Goal: Find specific page/section: Find specific page/section

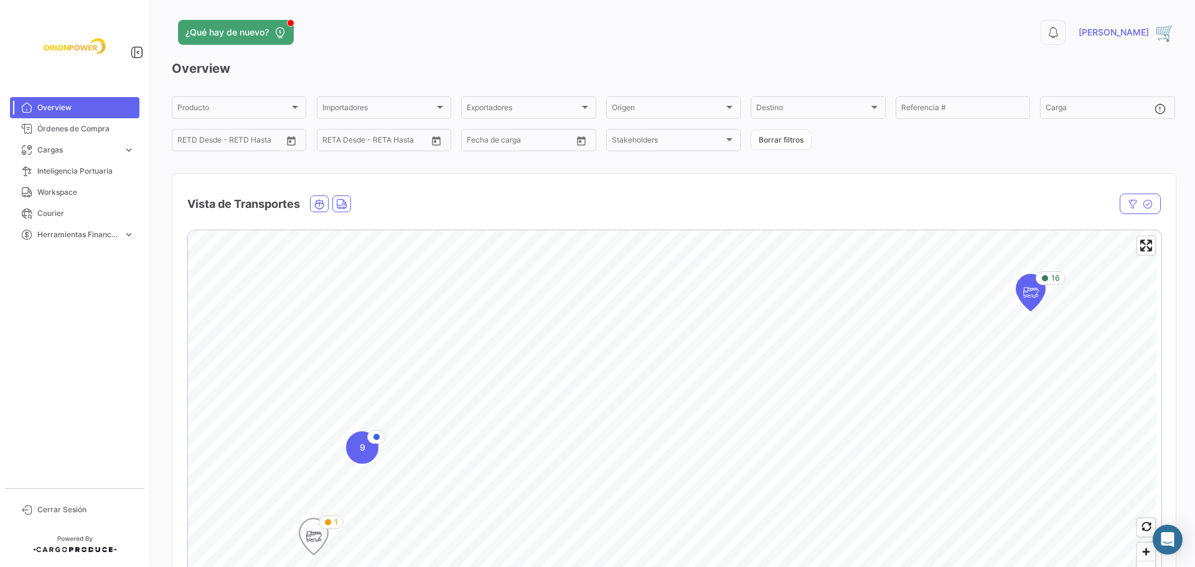
click at [318, 537] on icon "Map marker" at bounding box center [313, 537] width 17 height 26
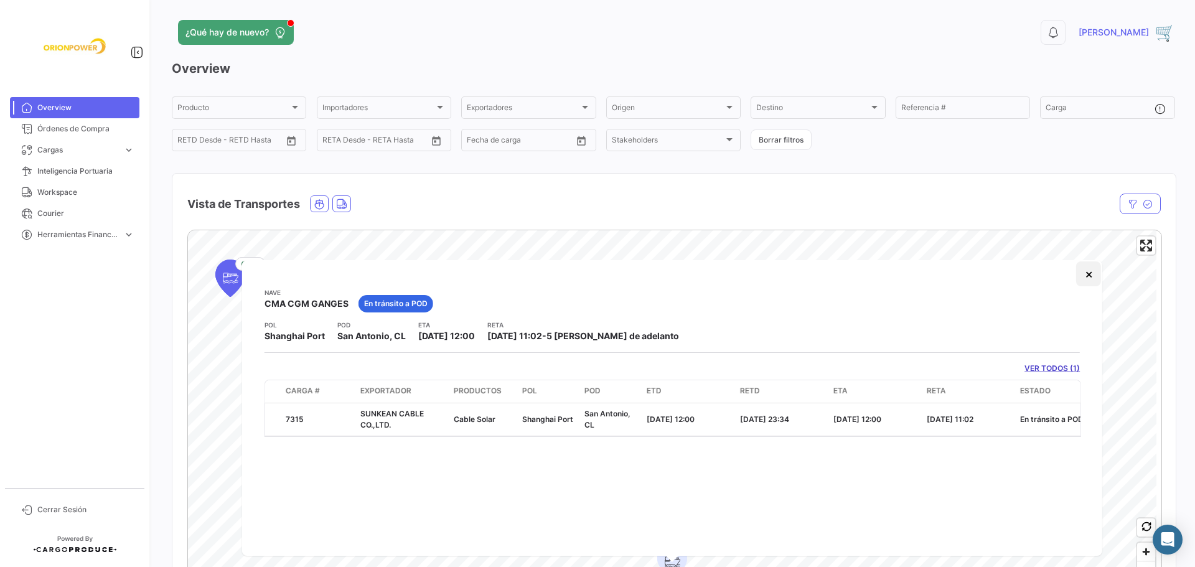
click at [1091, 278] on button "×" at bounding box center [1088, 273] width 25 height 25
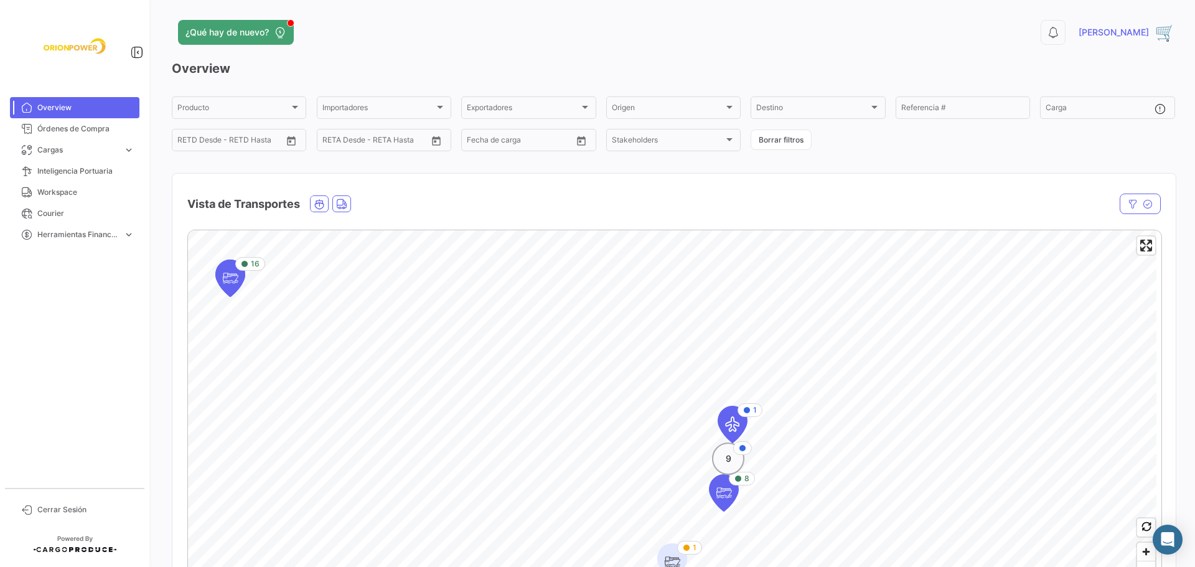
click at [730, 456] on span "9" at bounding box center [729, 459] width 6 height 12
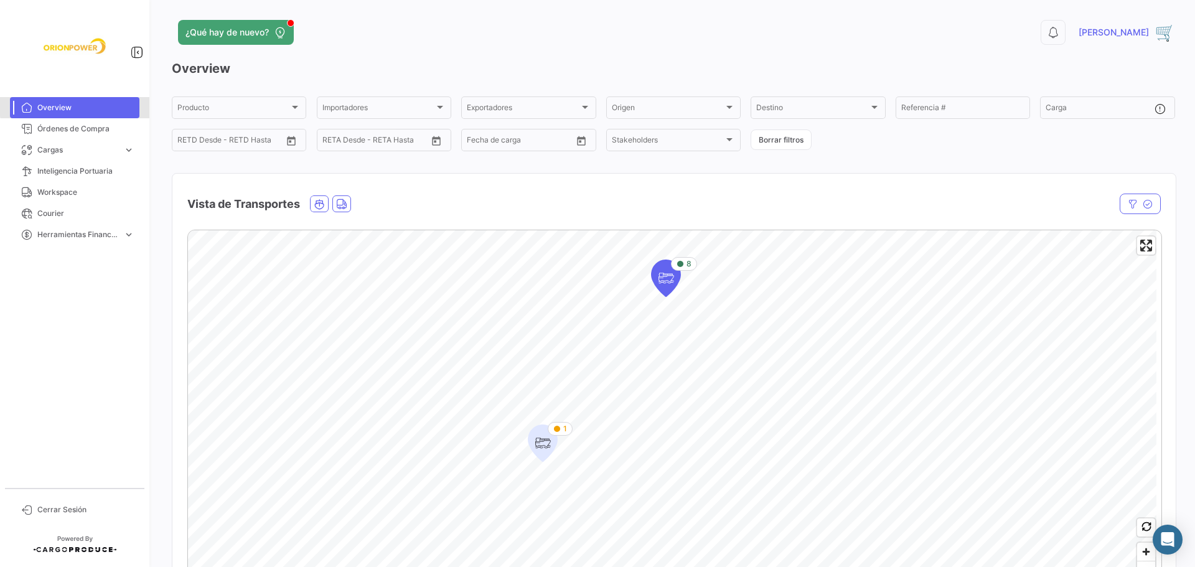
click at [88, 105] on span "Overview" at bounding box center [85, 107] width 97 height 11
click at [69, 133] on span "Órdenes de Compra" at bounding box center [85, 128] width 97 height 11
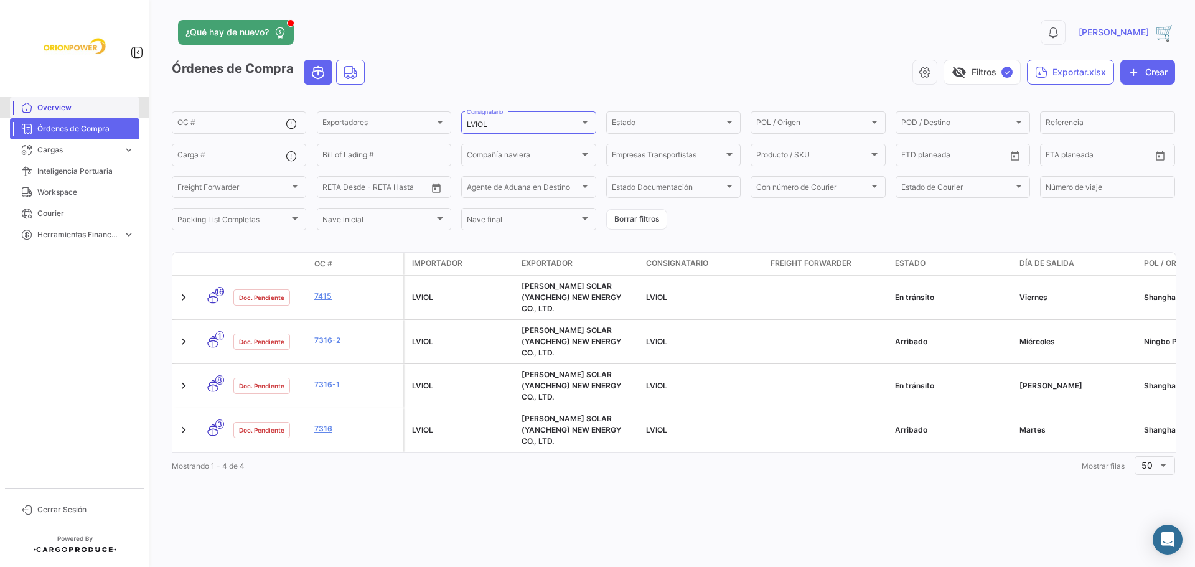
click at [65, 109] on span "Overview" at bounding box center [85, 107] width 97 height 11
